Goal: Information Seeking & Learning: Learn about a topic

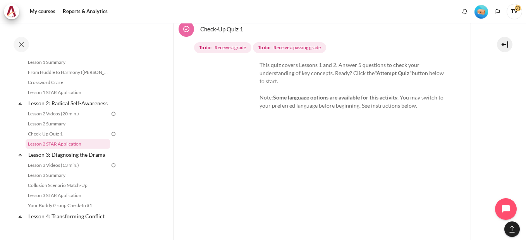
scroll to position [1222, 0]
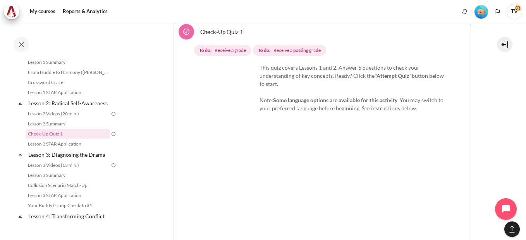
click at [278, 54] on span "Receive a passing grade" at bounding box center [296, 50] width 47 height 7
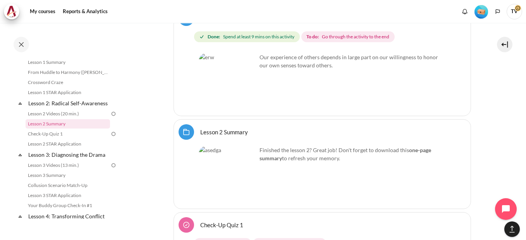
scroll to position [1029, 0]
click at [246, 106] on img "Content" at bounding box center [228, 82] width 58 height 58
click at [247, 105] on img "Content" at bounding box center [228, 82] width 58 height 58
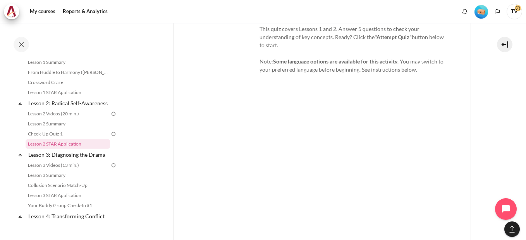
scroll to position [1184, 0]
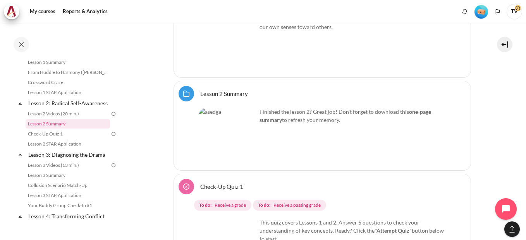
drag, startPoint x: 219, startPoint y: 99, endPoint x: 221, endPoint y: 103, distance: 4.2
click at [219, 97] on link "Lesson 2 Summary Folder" at bounding box center [224, 93] width 48 height 7
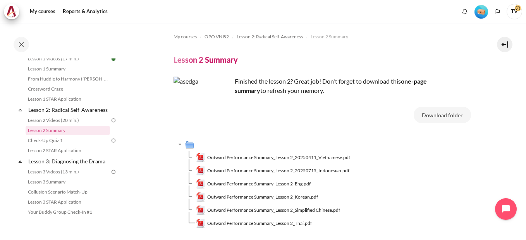
click at [110, 124] on img at bounding box center [113, 120] width 7 height 7
